Goal: Task Accomplishment & Management: Use online tool/utility

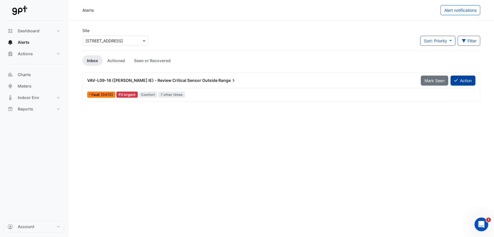
click at [245, 81] on button "Action" at bounding box center [462, 80] width 25 height 10
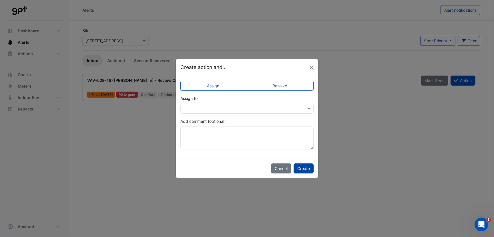
click at [245, 101] on button "Create" at bounding box center [303, 168] width 20 height 10
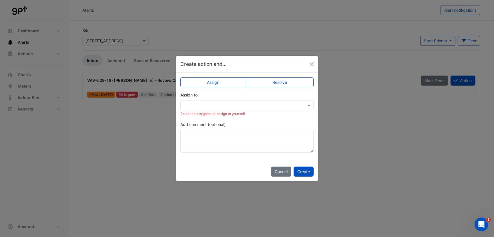
click at [244, 101] on input "text" at bounding box center [240, 105] width 115 height 6
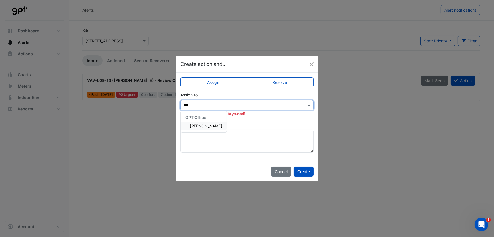
type input "****"
click at [206, 101] on span "[PERSON_NAME]" at bounding box center [206, 125] width 32 height 5
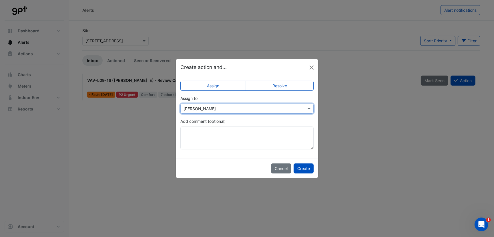
click at [245, 85] on label "Resolve" at bounding box center [280, 86] width 68 height 10
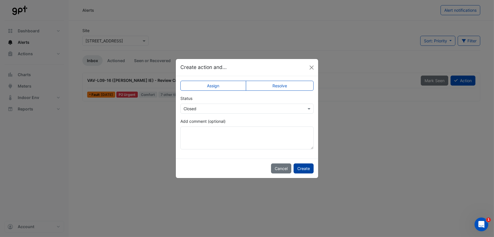
click at [245, 101] on button "Create" at bounding box center [303, 168] width 20 height 10
